Goal: Task Accomplishment & Management: Use online tool/utility

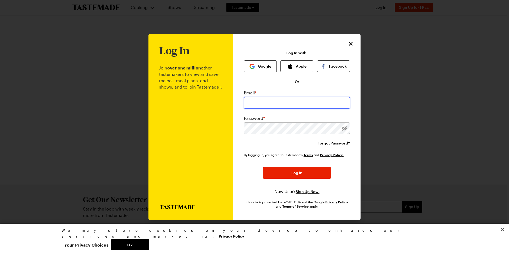
click at [257, 101] on input "email" at bounding box center [297, 103] width 106 height 12
type input "[EMAIL_ADDRESS][PERSON_NAME][DOMAIN_NAME]"
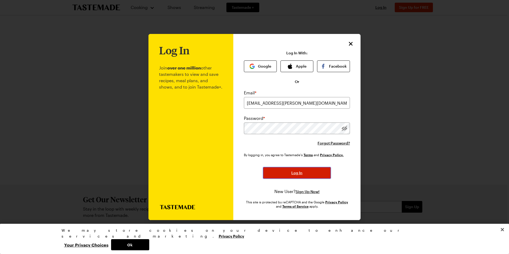
click at [295, 171] on span "Log In" at bounding box center [296, 172] width 11 height 5
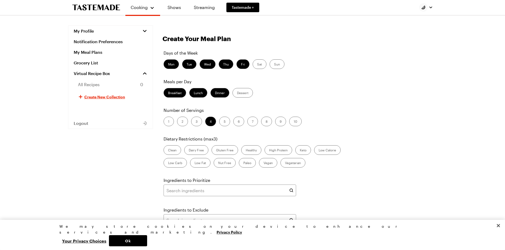
click at [185, 121] on label "2" at bounding box center [182, 122] width 11 height 10
click at [182, 122] on input "2" at bounding box center [182, 122] width 0 height 0
click at [171, 151] on label "Clean" at bounding box center [172, 150] width 17 height 10
click at [168, 151] on input "Clean" at bounding box center [168, 151] width 0 height 0
click at [250, 151] on label "Healthy" at bounding box center [251, 150] width 20 height 10
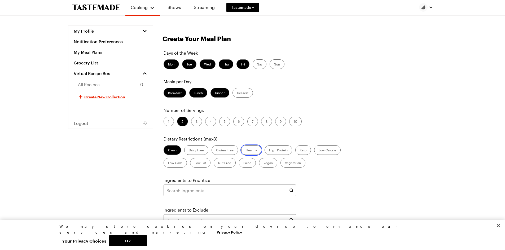
click at [246, 151] on input "Healthy" at bounding box center [246, 151] width 0 height 0
click at [326, 150] on label "Low Calorie" at bounding box center [327, 150] width 27 height 10
click at [319, 151] on Calorie "Low Calorie" at bounding box center [319, 151] width 0 height 0
click at [326, 150] on label "Low Calorie" at bounding box center [327, 150] width 27 height 10
click at [319, 151] on Calorie "Low Calorie" at bounding box center [319, 151] width 0 height 0
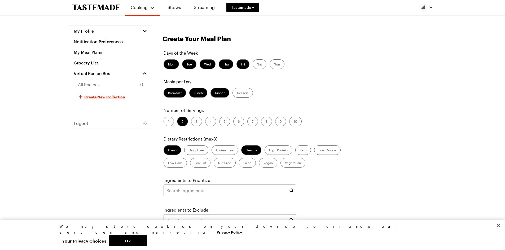
click at [173, 150] on label "Clean" at bounding box center [172, 150] width 17 height 10
click at [168, 151] on input "Clean" at bounding box center [168, 151] width 0 height 0
click at [203, 160] on label "Low Fat" at bounding box center [200, 163] width 20 height 10
click at [195, 163] on Fat "Low Fat" at bounding box center [195, 163] width 0 height 0
click at [290, 190] on icon at bounding box center [291, 190] width 5 height 5
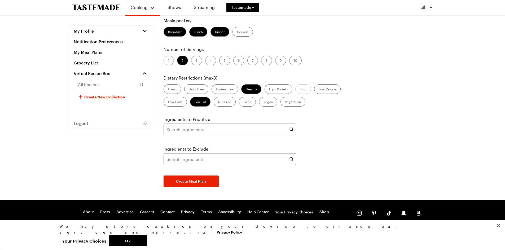
scroll to position [63, 0]
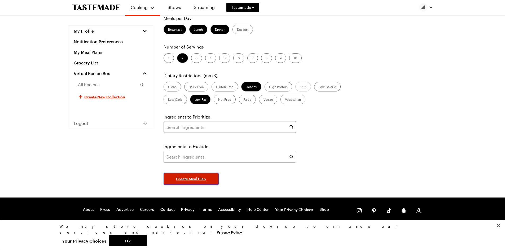
click at [192, 179] on span "Create Meal Plan" at bounding box center [191, 178] width 30 height 5
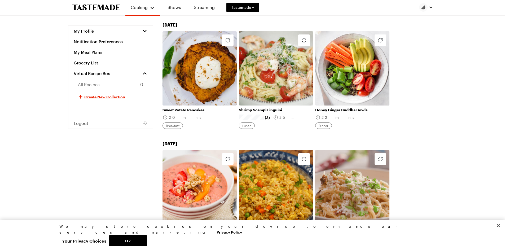
scroll to position [57, 0]
